Goal: Communication & Community: Participate in discussion

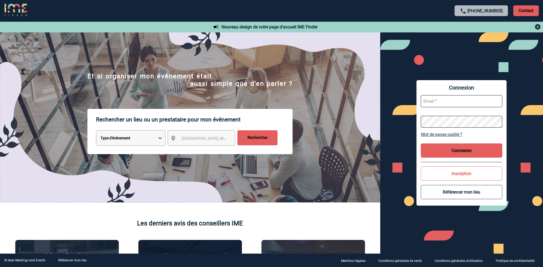
click at [434, 104] on input "text" at bounding box center [462, 101] width 82 height 12
click at [441, 153] on button "Connexion" at bounding box center [462, 150] width 82 height 14
click at [452, 151] on button "Connexion" at bounding box center [462, 150] width 82 height 14
click at [492, 103] on input "delphine.lafage@capgemini.com" at bounding box center [462, 101] width 82 height 12
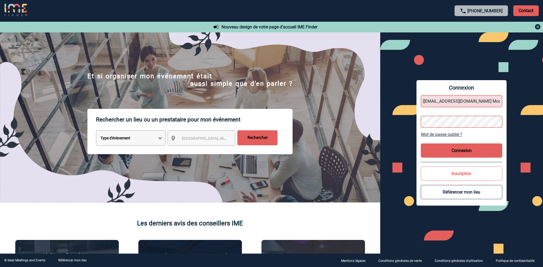
scroll to position [0, 33]
drag, startPoint x: 500, startPoint y: 101, endPoint x: 454, endPoint y: 101, distance: 45.6
click at [454, 101] on input "delphine.lafage@capgemini.com Mousse2013.IME-Finder" at bounding box center [462, 101] width 82 height 12
type input "delphine.lafage@capgemini.com"
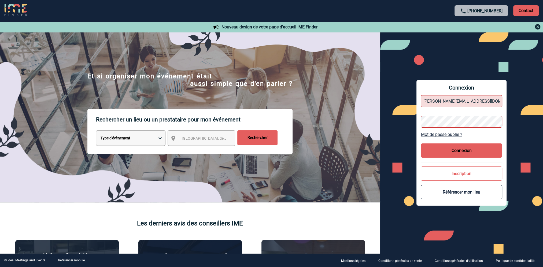
click at [464, 150] on button "Connexion" at bounding box center [462, 150] width 82 height 14
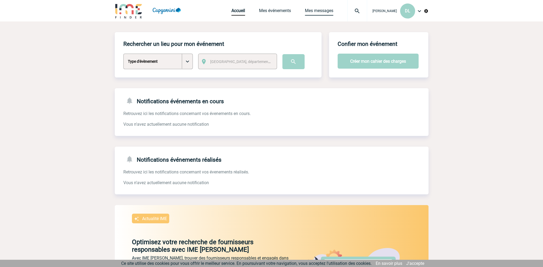
click at [328, 10] on link "Mes messages" at bounding box center [319, 12] width 28 height 8
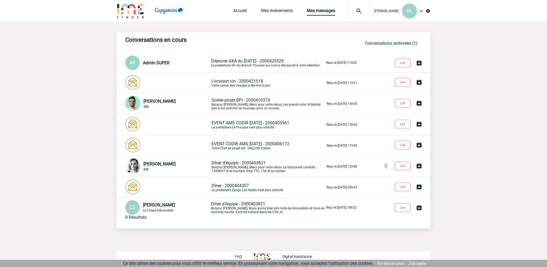
click at [256, 63] on span "Déjeuner AXA du 09/10/25 - 2000425529" at bounding box center [247, 60] width 73 height 5
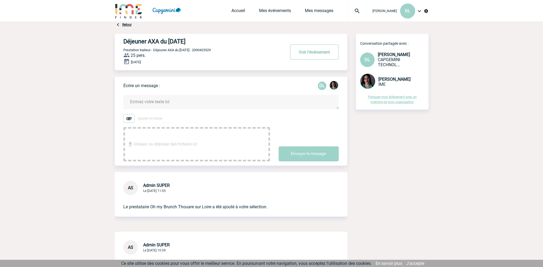
click at [316, 51] on button "Voir l'événement" at bounding box center [314, 52] width 49 height 15
